Goal: Task Accomplishment & Management: Use online tool/utility

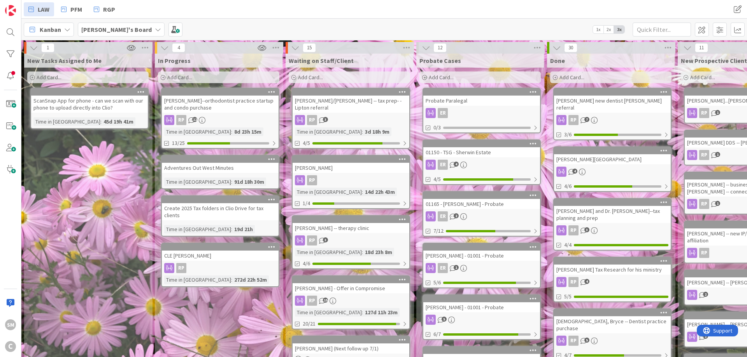
click at [203, 169] on div "Adventures Out West Minutes" at bounding box center [220, 168] width 117 height 10
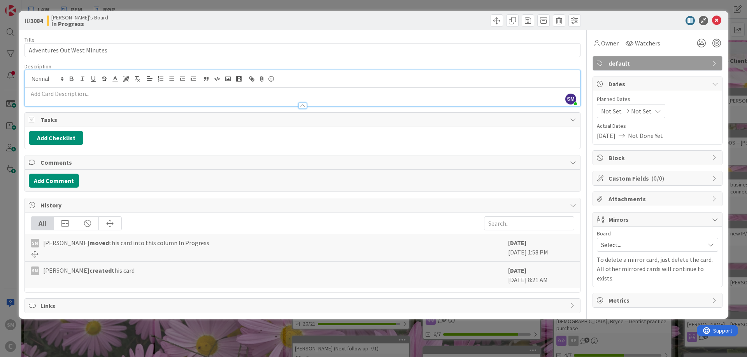
click at [73, 88] on div at bounding box center [302, 97] width 555 height 18
click at [65, 136] on button "Add Checklist" at bounding box center [56, 138] width 54 height 14
type input "MSI"
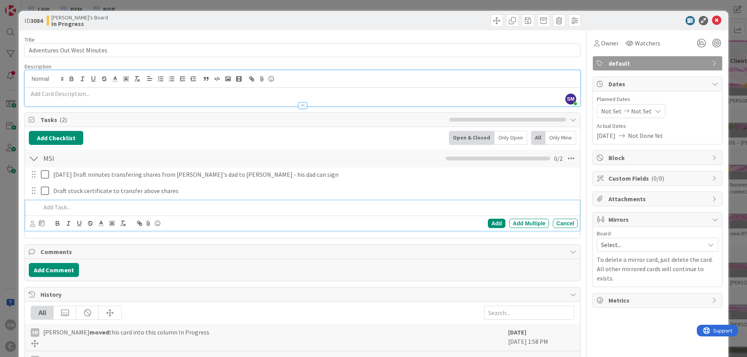
click at [201, 240] on div "Title 27 / 128 Adventures Out West Minutes Description SM [PERSON_NAME] joined …" at bounding box center [302, 216] width 556 height 373
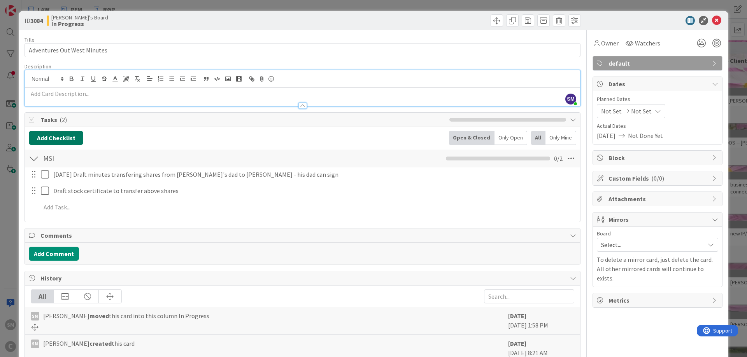
click at [54, 140] on button "Add Checklist" at bounding box center [56, 138] width 54 height 14
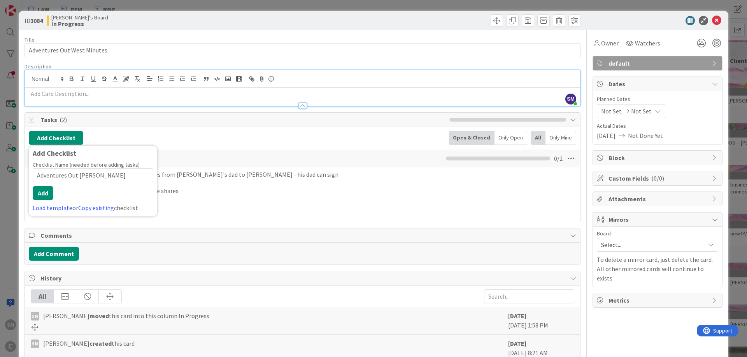
type input "Adventures Out West"
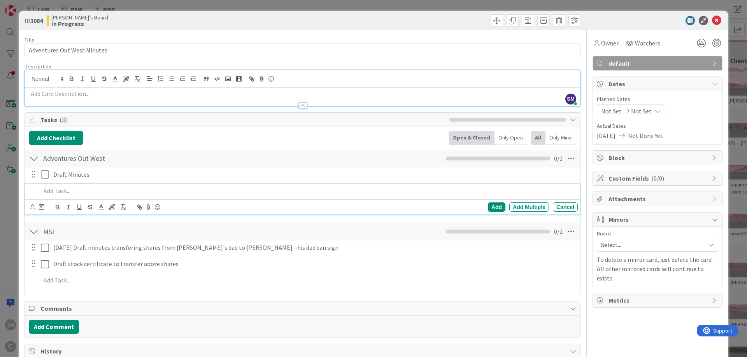
click at [634, 315] on div "Owner Watchers default Dates Planned Dates Not Set Not Set Actual Dates [DATE] …" at bounding box center [657, 244] width 130 height 429
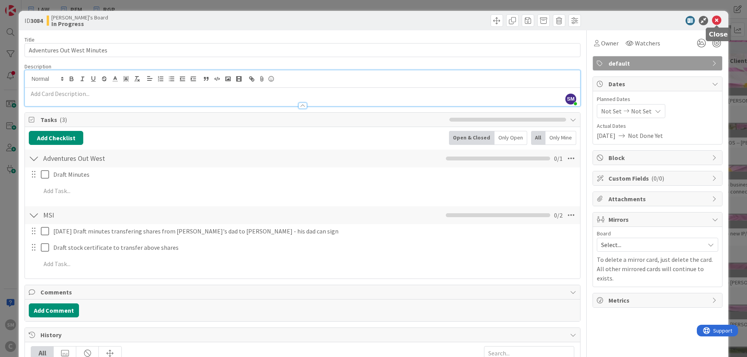
click at [713, 18] on icon at bounding box center [716, 20] width 9 height 9
